Goal: Information Seeking & Learning: Learn about a topic

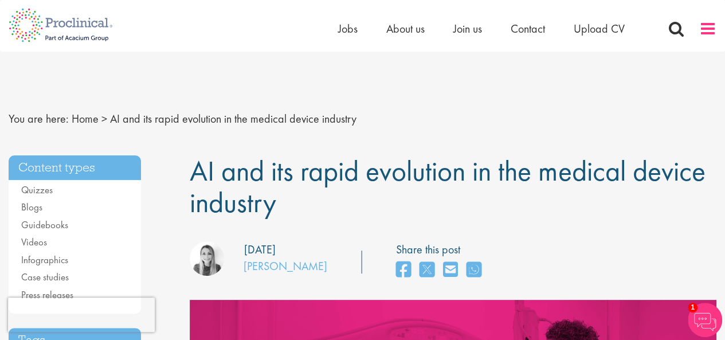
click at [710, 27] on span at bounding box center [708, 28] width 17 height 17
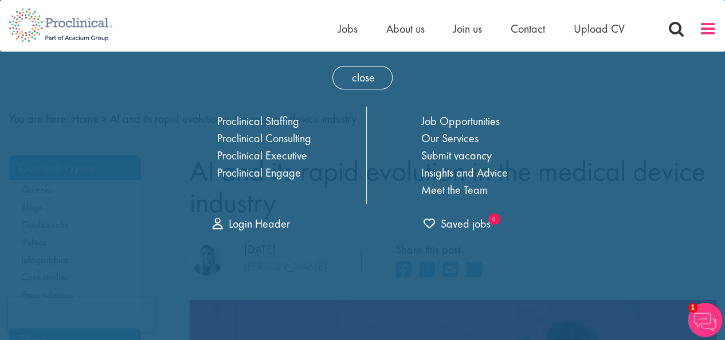
click at [710, 27] on span at bounding box center [708, 28] width 17 height 17
click at [701, 27] on span at bounding box center [708, 28] width 17 height 17
click at [704, 29] on span at bounding box center [708, 28] width 17 height 17
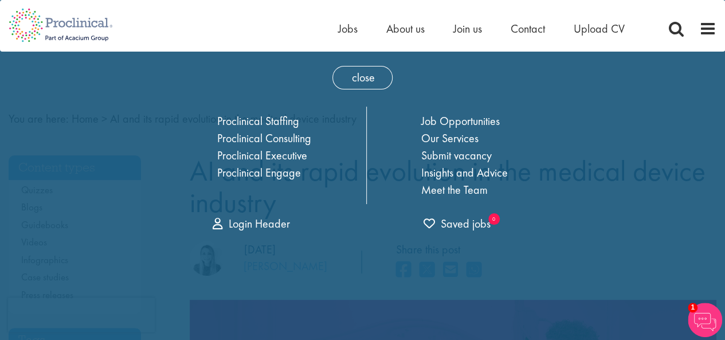
click at [329, 206] on div "close Home Jobs About us Join us Contact Upload CV Proclinical Staffing Proclin…" at bounding box center [363, 146] width 424 height 189
click at [376, 74] on span "close" at bounding box center [363, 78] width 60 height 24
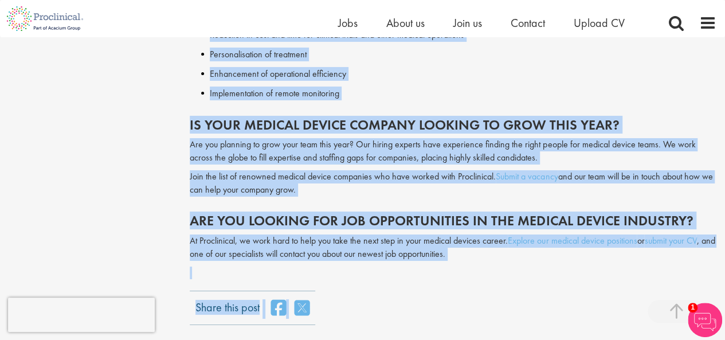
scroll to position [2007, 0]
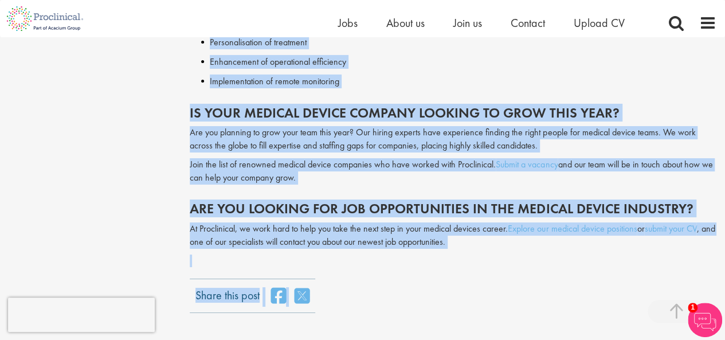
drag, startPoint x: 193, startPoint y: 85, endPoint x: 315, endPoint y: 186, distance: 158.9
copy div "AI and its rapid evolution in the medical device industry Artificial Intelligen…"
click at [329, 185] on div "Is Your Medical Device Company Looking to Grow This Year? Are you planning to g…" at bounding box center [453, 142] width 544 height 96
